Goal: Share content

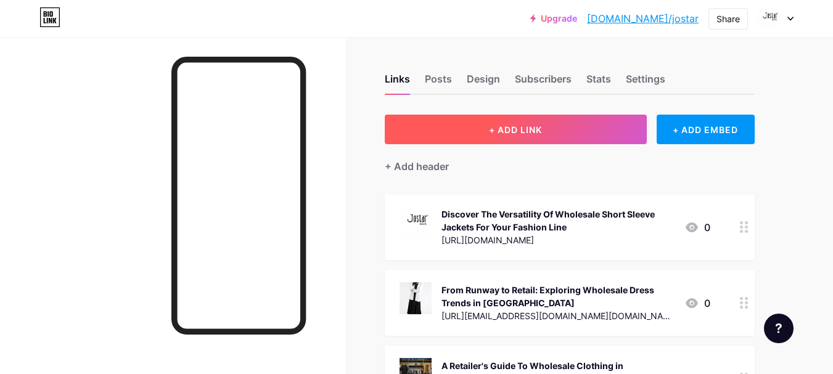
click at [506, 133] on span "+ ADD LINK" at bounding box center [515, 130] width 53 height 10
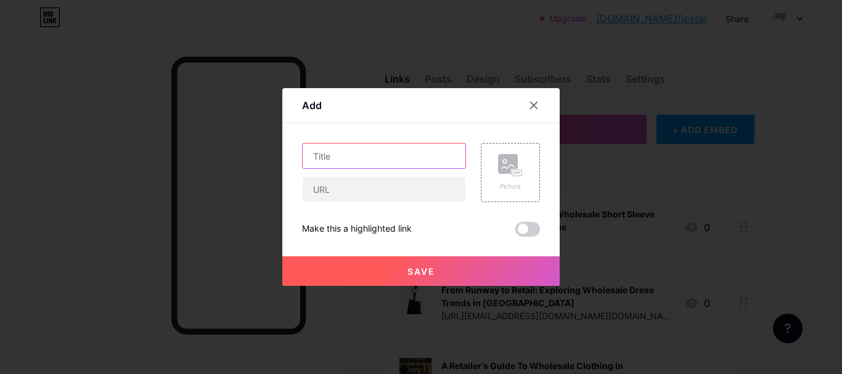
click at [328, 154] on input "text" at bounding box center [384, 156] width 163 height 25
click at [356, 149] on input "text" at bounding box center [384, 156] width 163 height 25
paste input "Fashion Forecast: LA Wholesale Womens Clothing For 2025"
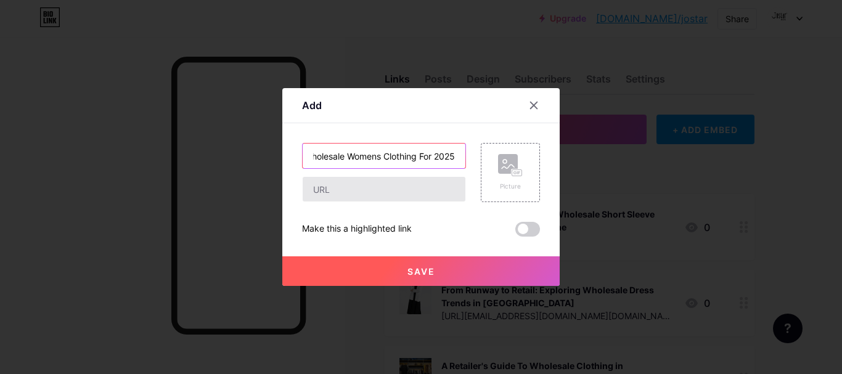
type input "Fashion Forecast: LA Wholesale Womens Clothing For 2025"
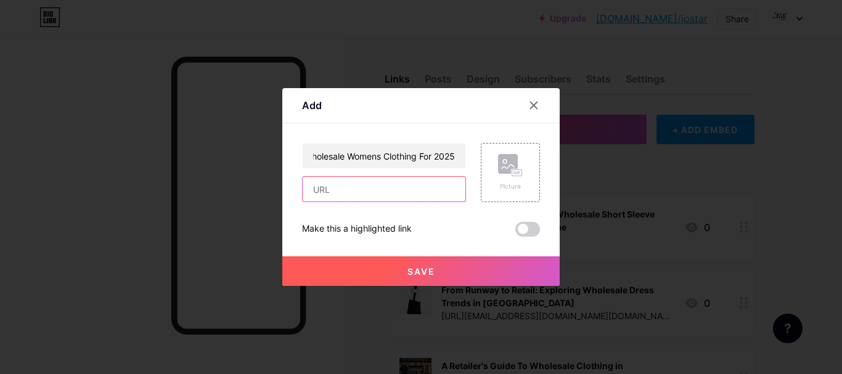
click at [345, 197] on input "text" at bounding box center [384, 189] width 163 height 25
click at [332, 202] on div "Fashion Forecast: LA Wholesale Womens Clothing For 2025 Picture Make this a hig…" at bounding box center [421, 190] width 238 height 94
click at [325, 190] on input "text" at bounding box center [384, 189] width 163 height 25
paste input "[URL][DOMAIN_NAME]"
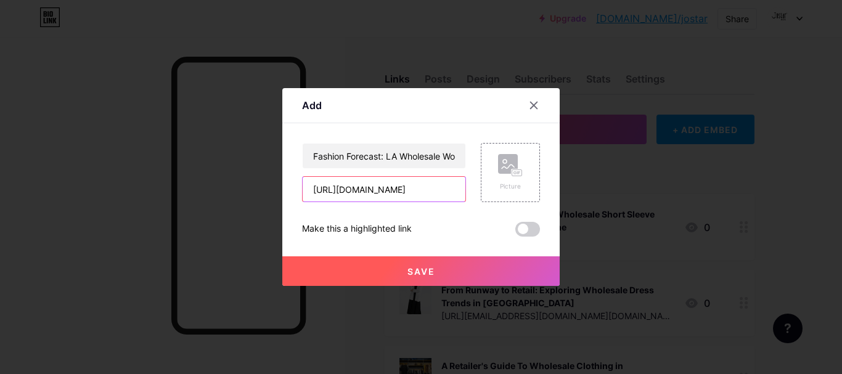
scroll to position [0, 207]
type input "[URL][DOMAIN_NAME]"
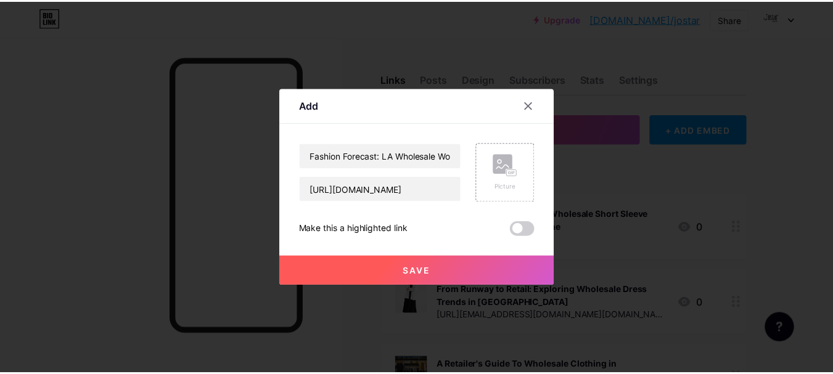
scroll to position [0, 0]
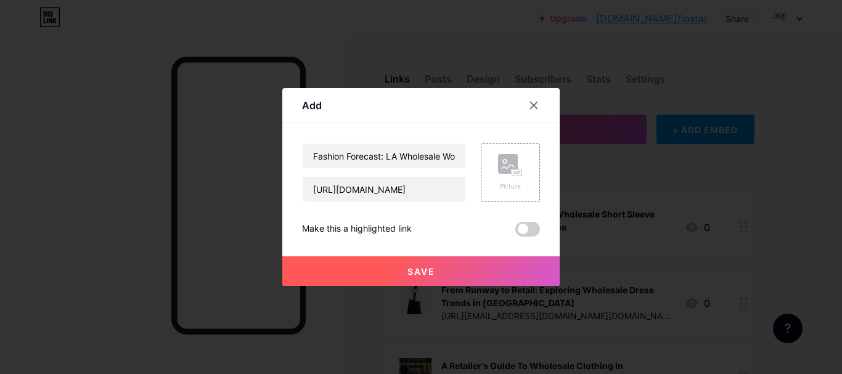
click at [412, 270] on span "Save" at bounding box center [421, 271] width 28 height 10
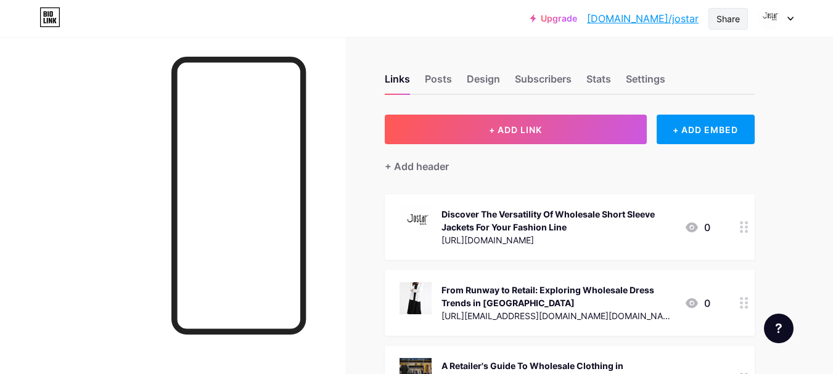
click at [727, 23] on div "Share" at bounding box center [727, 18] width 23 height 13
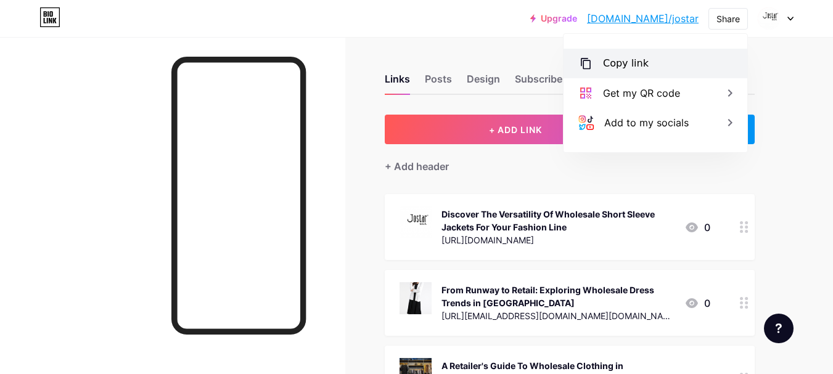
click at [615, 61] on div "Copy link" at bounding box center [626, 63] width 46 height 15
click at [624, 67] on div "Copy link" at bounding box center [626, 63] width 46 height 15
